Goal: Navigation & Orientation: Find specific page/section

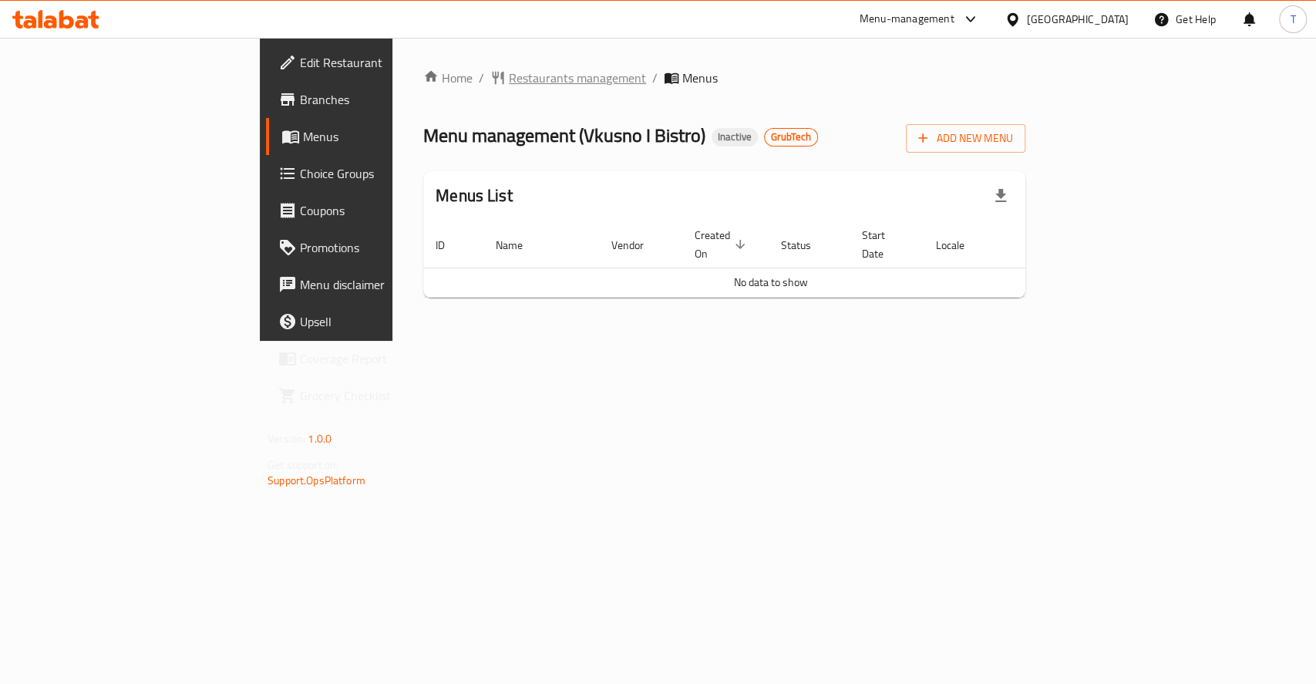
click at [509, 73] on span "Restaurants management" at bounding box center [577, 78] width 137 height 19
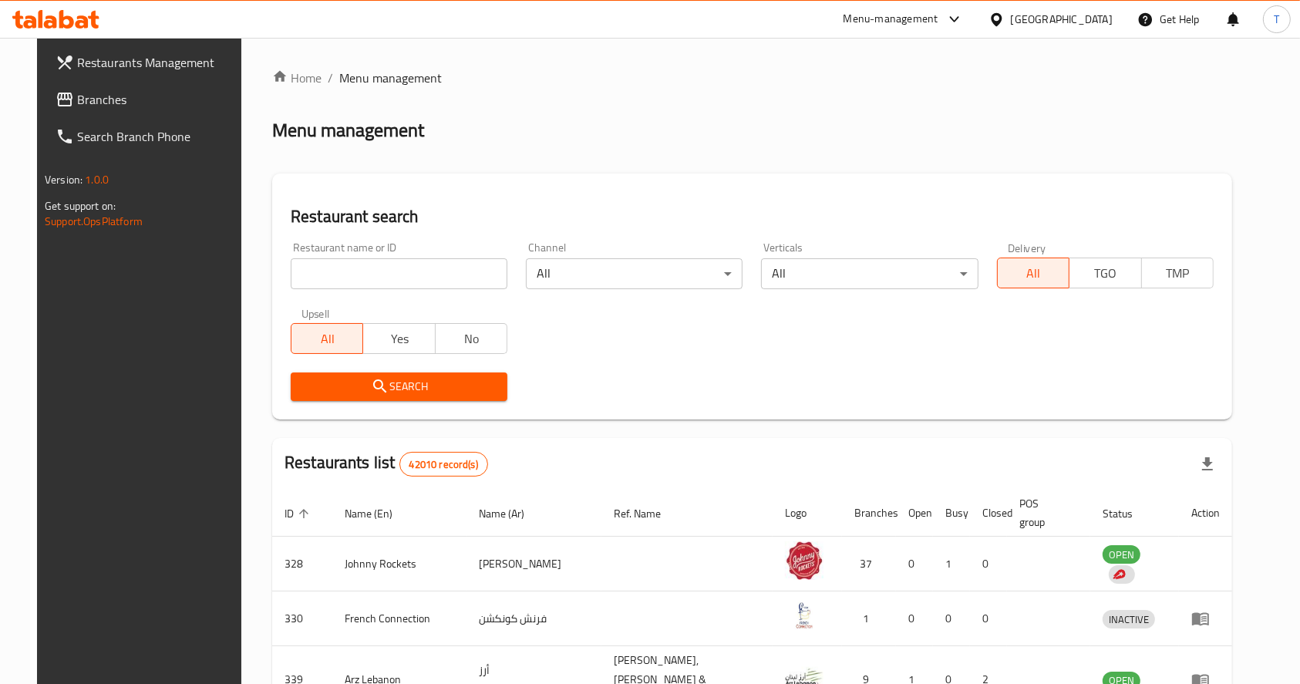
click at [77, 95] on span "Branches" at bounding box center [159, 99] width 165 height 19
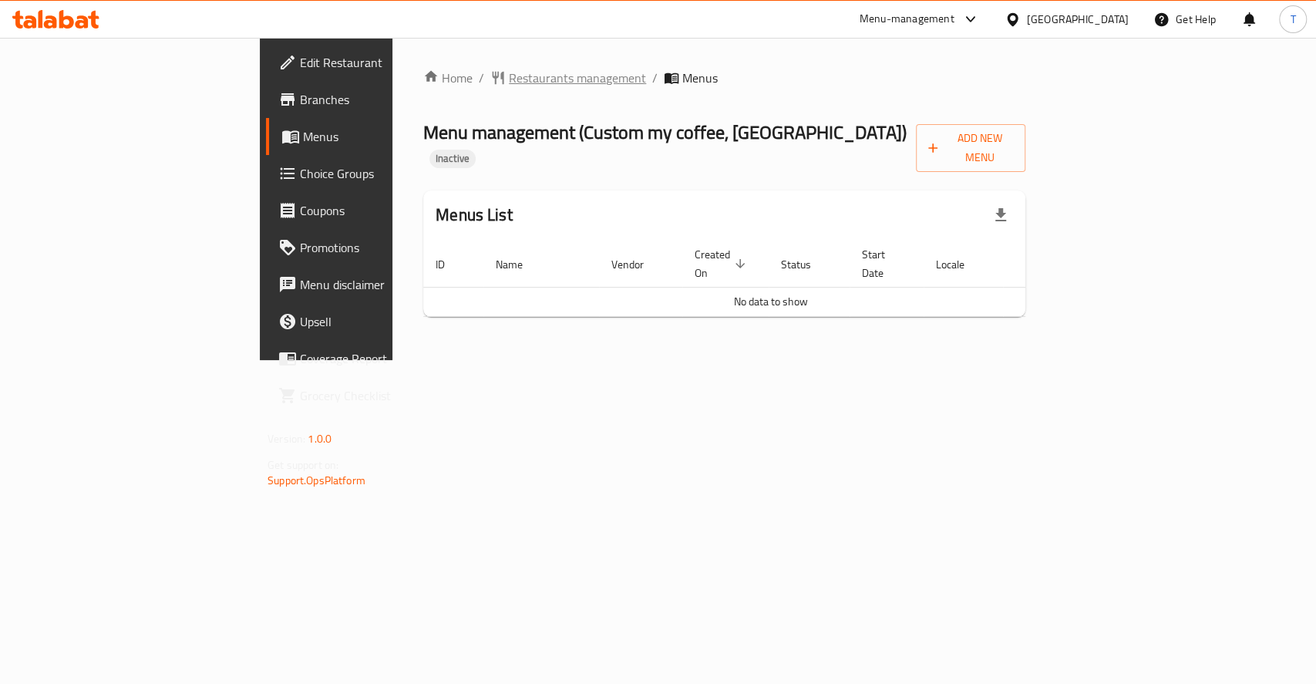
click at [509, 74] on span "Restaurants management" at bounding box center [577, 78] width 137 height 19
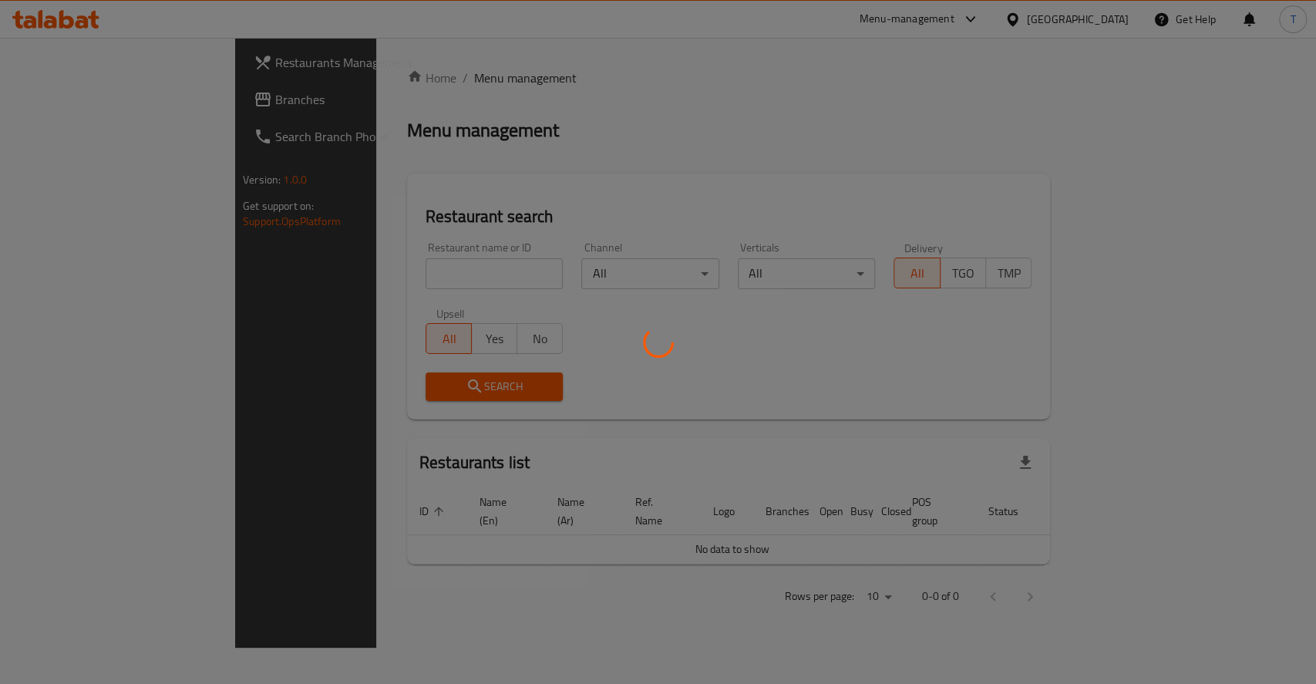
click at [46, 93] on div at bounding box center [658, 342] width 1316 height 684
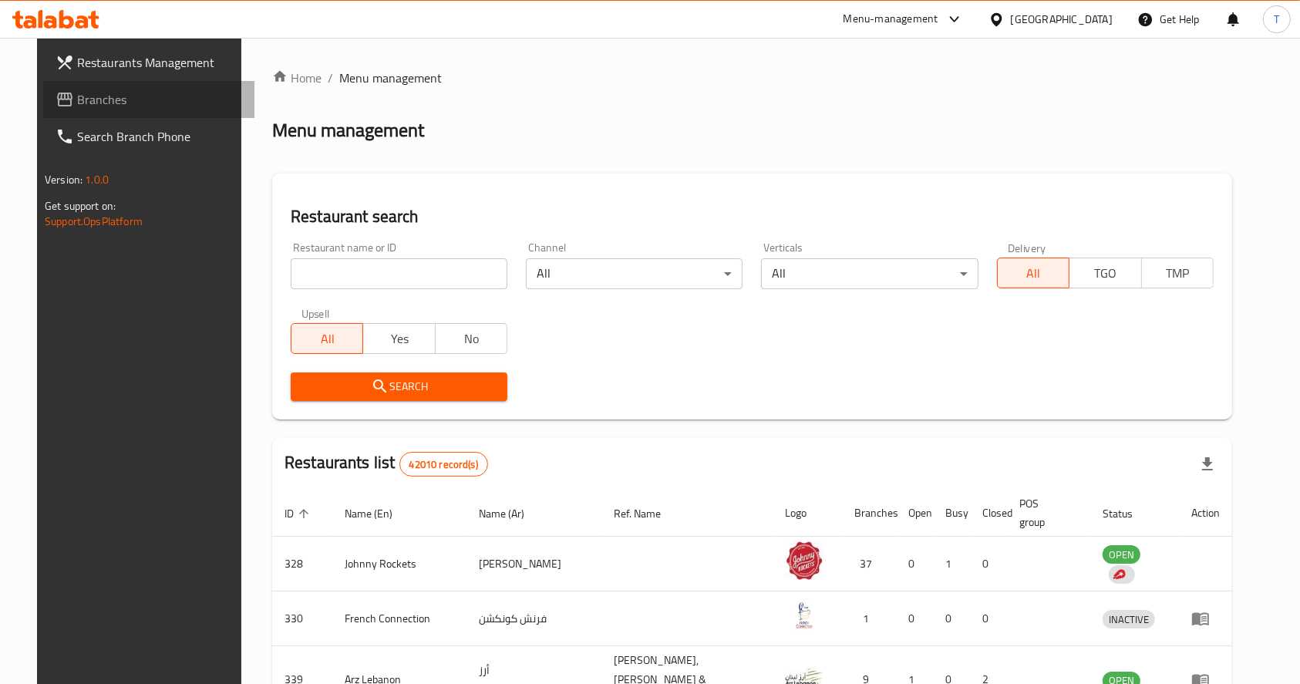
click at [57, 104] on icon at bounding box center [64, 100] width 15 height 14
